Goal: Transaction & Acquisition: Obtain resource

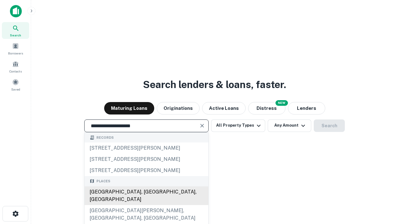
click at [146, 205] on div "Santa Monica, CA, USA" at bounding box center [147, 195] width 124 height 19
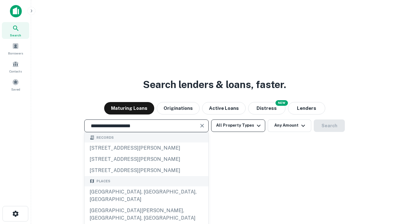
type input "**********"
click at [238, 125] on button "All Property Types" at bounding box center [238, 125] width 54 height 12
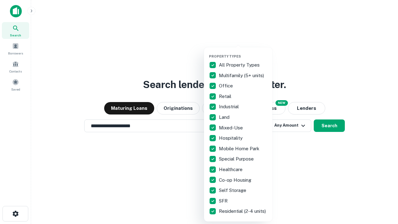
click at [243, 52] on button "button" at bounding box center [243, 52] width 68 height 0
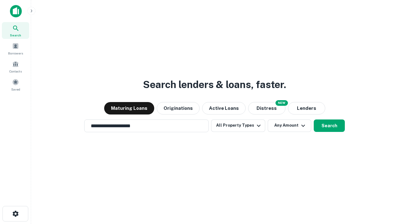
scroll to position [4, 75]
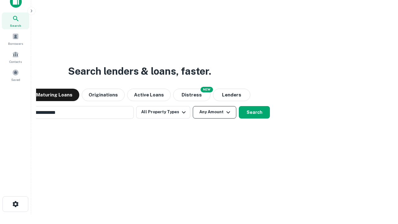
click at [193, 106] on button "Any Amount" at bounding box center [215, 112] width 44 height 12
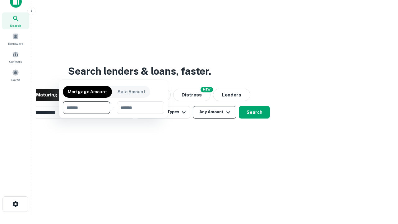
scroll to position [10, 0]
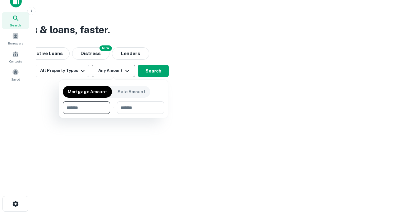
type input "*******"
click at [113, 114] on button "button" at bounding box center [113, 114] width 101 height 0
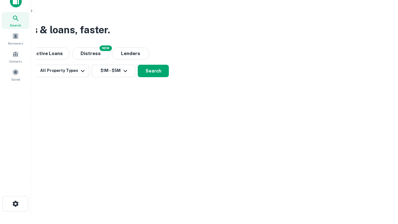
scroll to position [10, 0]
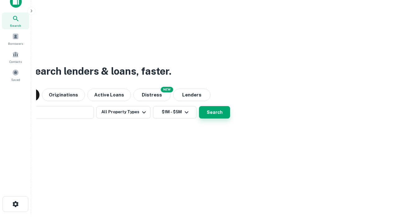
click at [199, 106] on button "Search" at bounding box center [214, 112] width 31 height 12
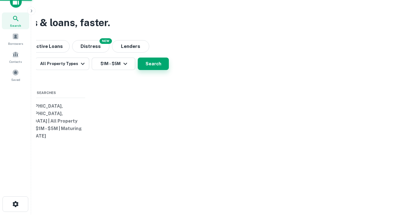
scroll to position [10, 0]
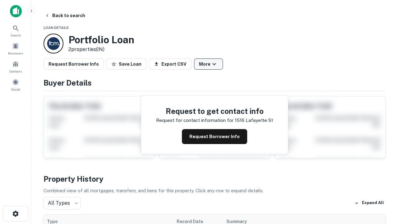
click at [208, 64] on button "More" at bounding box center [208, 63] width 29 height 11
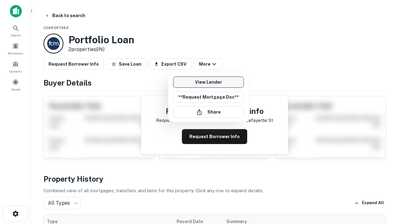
click at [208, 82] on link "View Lender" at bounding box center [208, 81] width 71 height 11
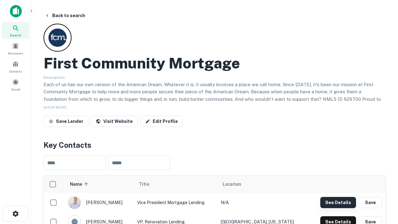
click at [338, 202] on button "See Details" at bounding box center [338, 202] width 36 height 11
click at [15, 214] on icon "button" at bounding box center [15, 213] width 7 height 7
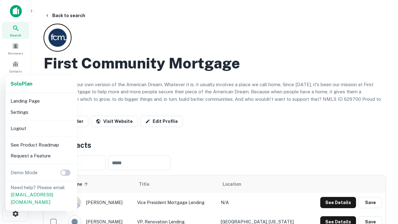
click at [41, 128] on li "Logout" at bounding box center [41, 128] width 67 height 11
